Goal: Task Accomplishment & Management: Manage account settings

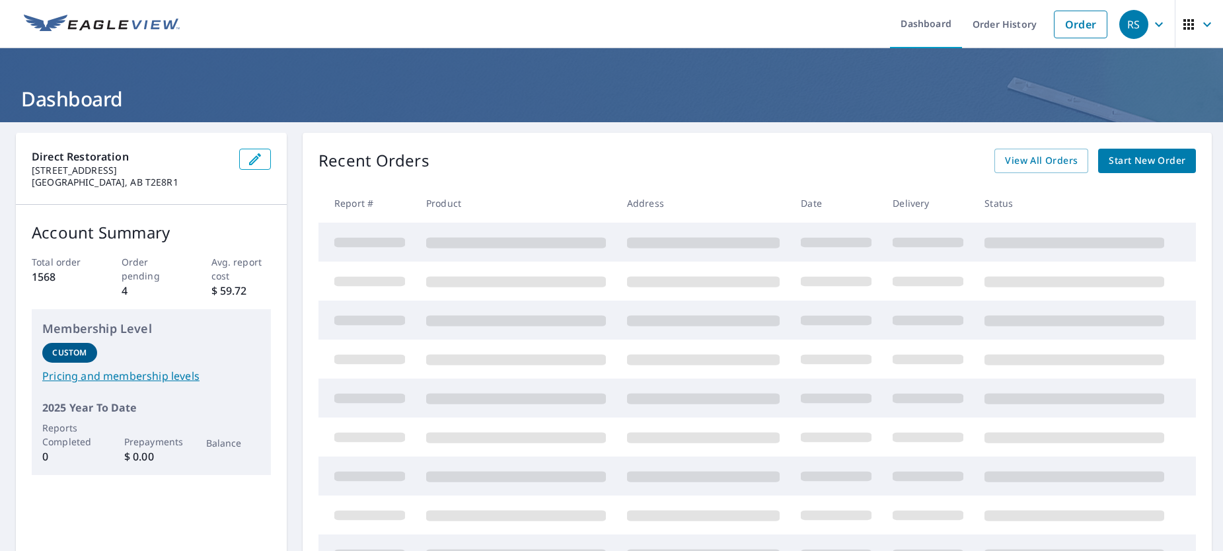
drag, startPoint x: 389, startPoint y: 295, endPoint x: 389, endPoint y: 303, distance: 7.3
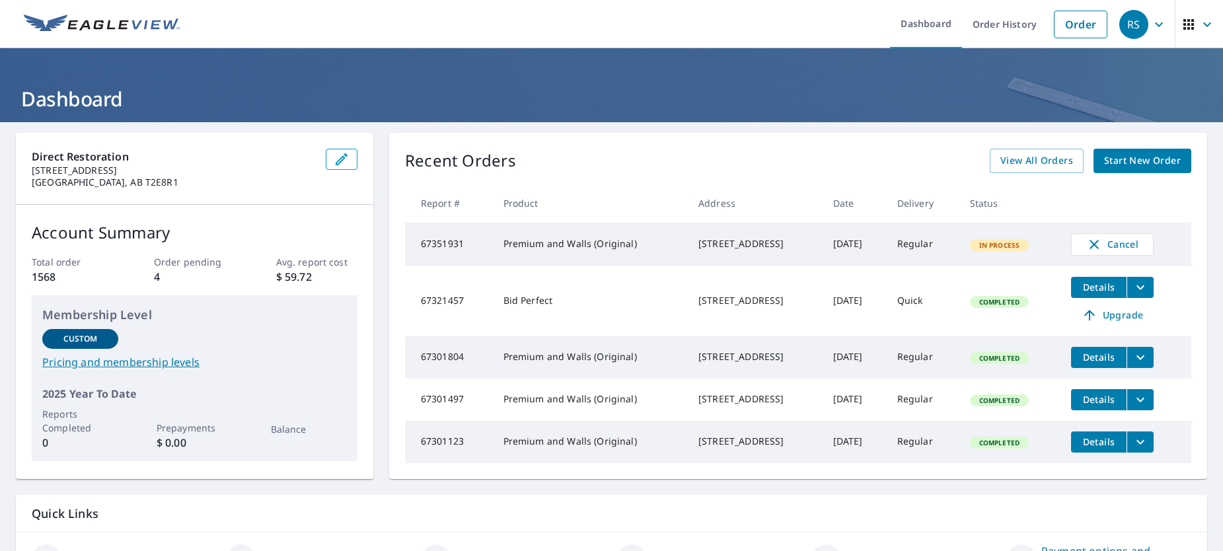
drag, startPoint x: 389, startPoint y: 303, endPoint x: 749, endPoint y: 156, distance: 388.8
click at [749, 156] on div "Recent Orders View All Orders Start New Order" at bounding box center [798, 161] width 786 height 24
click at [1122, 247] on span "Cancel" at bounding box center [1112, 245] width 55 height 16
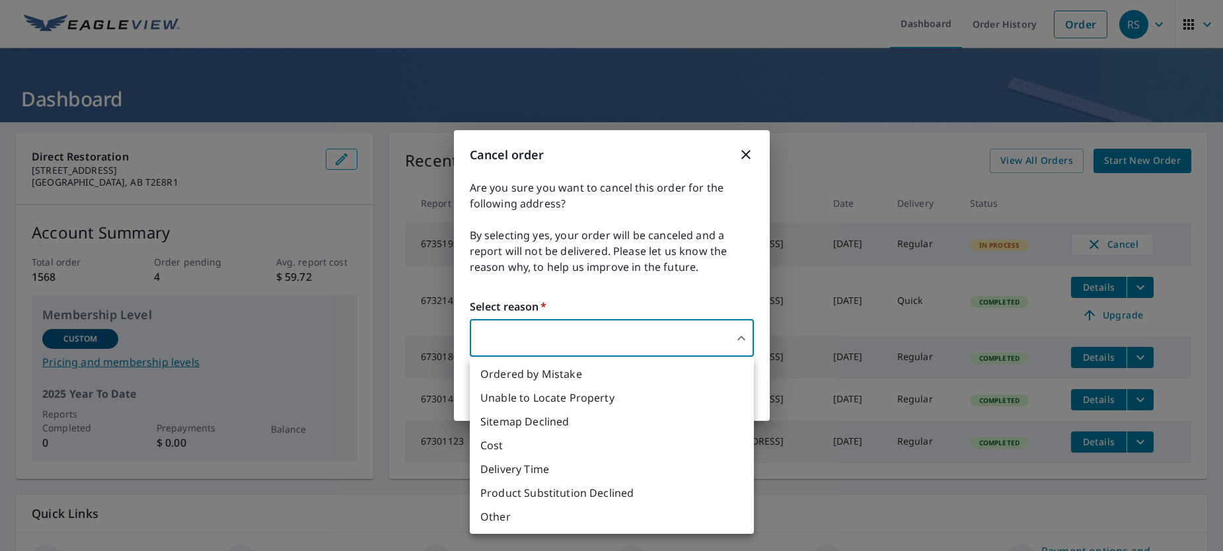
click at [607, 348] on body "RS RS Dashboard Order History Order RS Dashboard Direct Restoration [STREET_ADD…" at bounding box center [611, 275] width 1223 height 551
click at [583, 377] on li "Ordered by Mistake" at bounding box center [612, 374] width 284 height 24
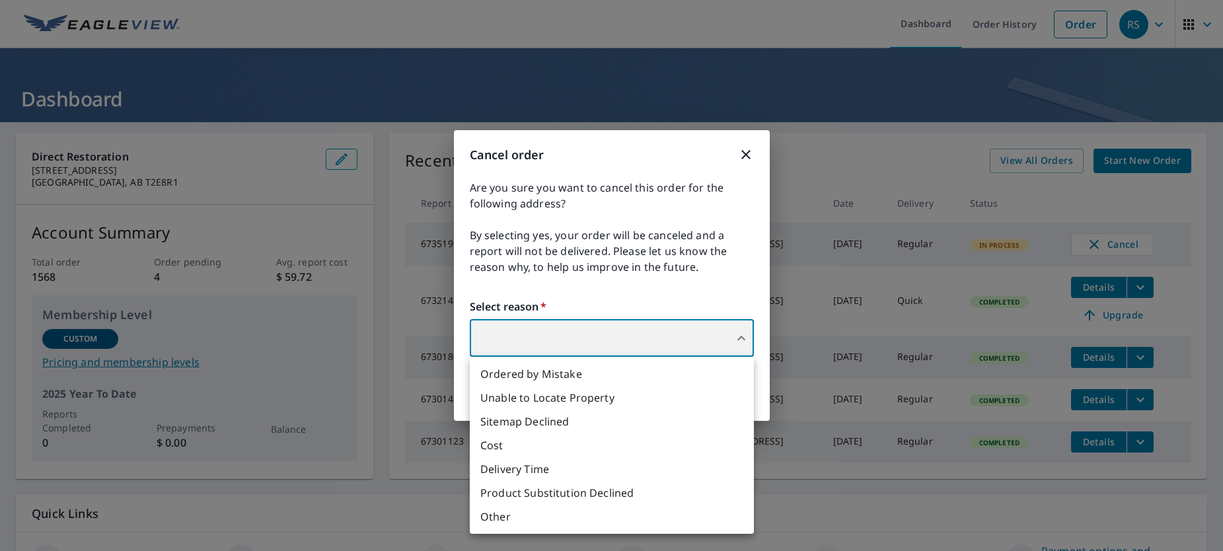
type input "30"
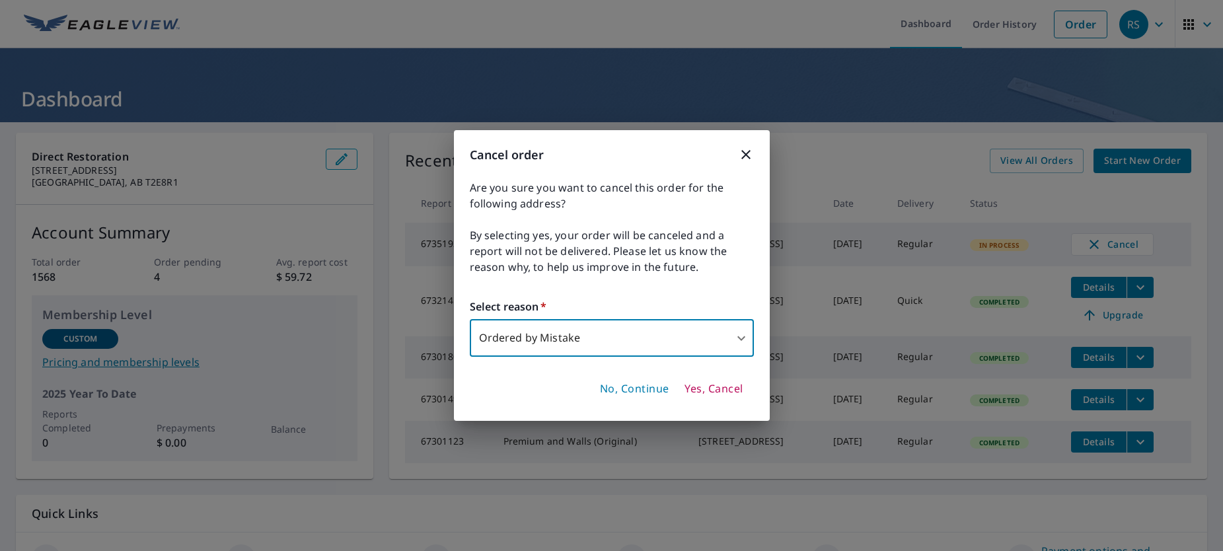
click at [726, 387] on span "Yes, Cancel" at bounding box center [714, 389] width 58 height 15
